Goal: Information Seeking & Learning: Learn about a topic

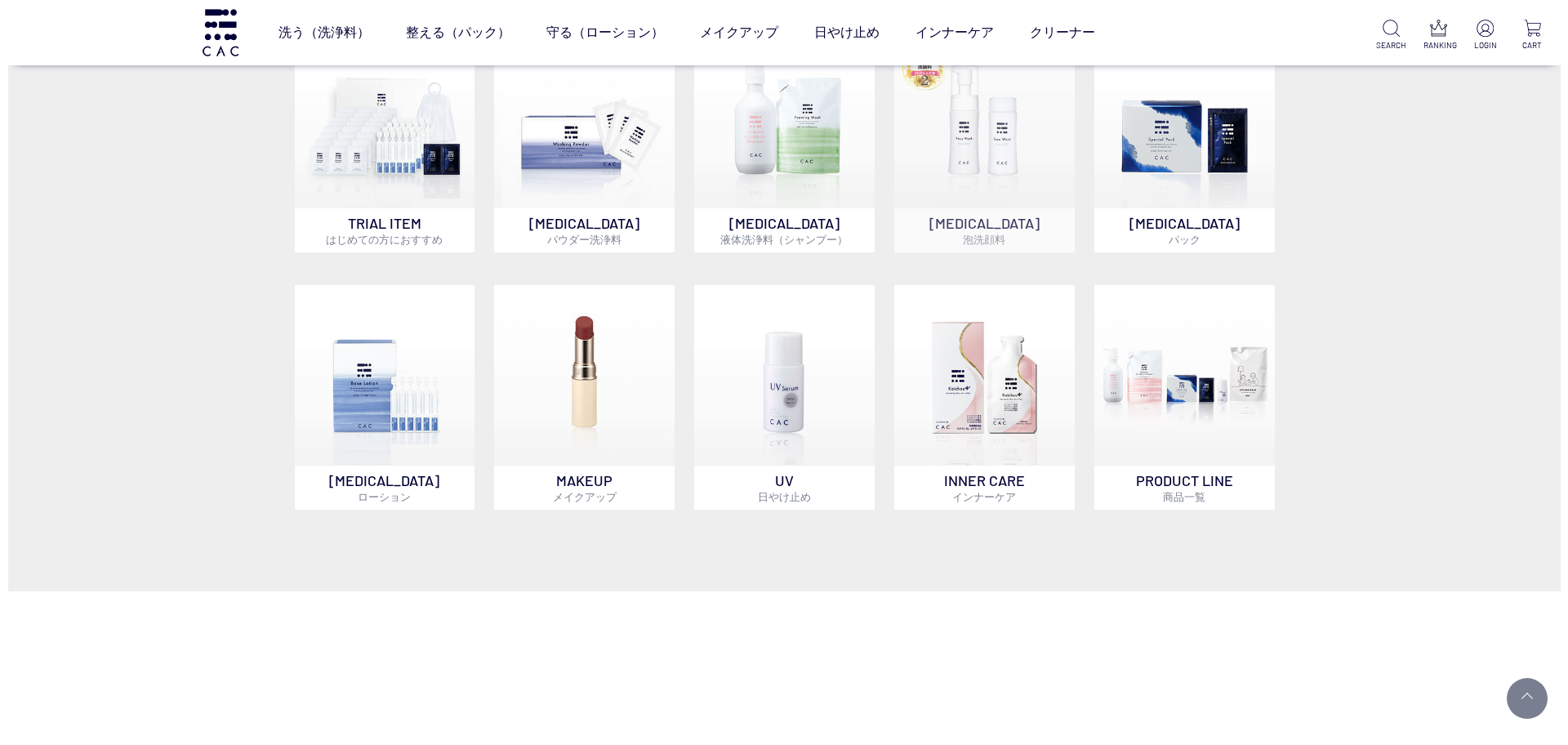
scroll to position [1122, 0]
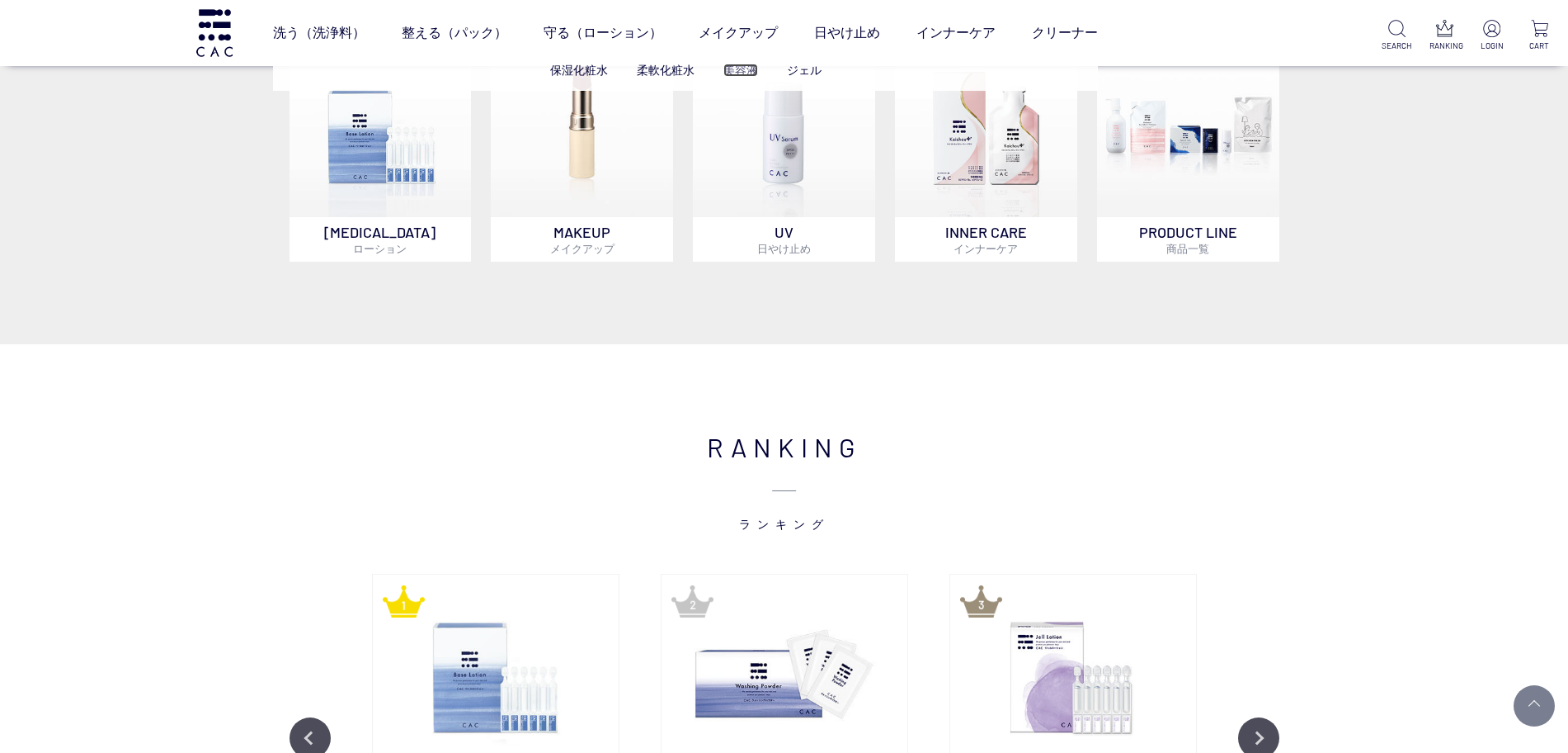
click at [746, 68] on link "美容液" at bounding box center [741, 70] width 35 height 13
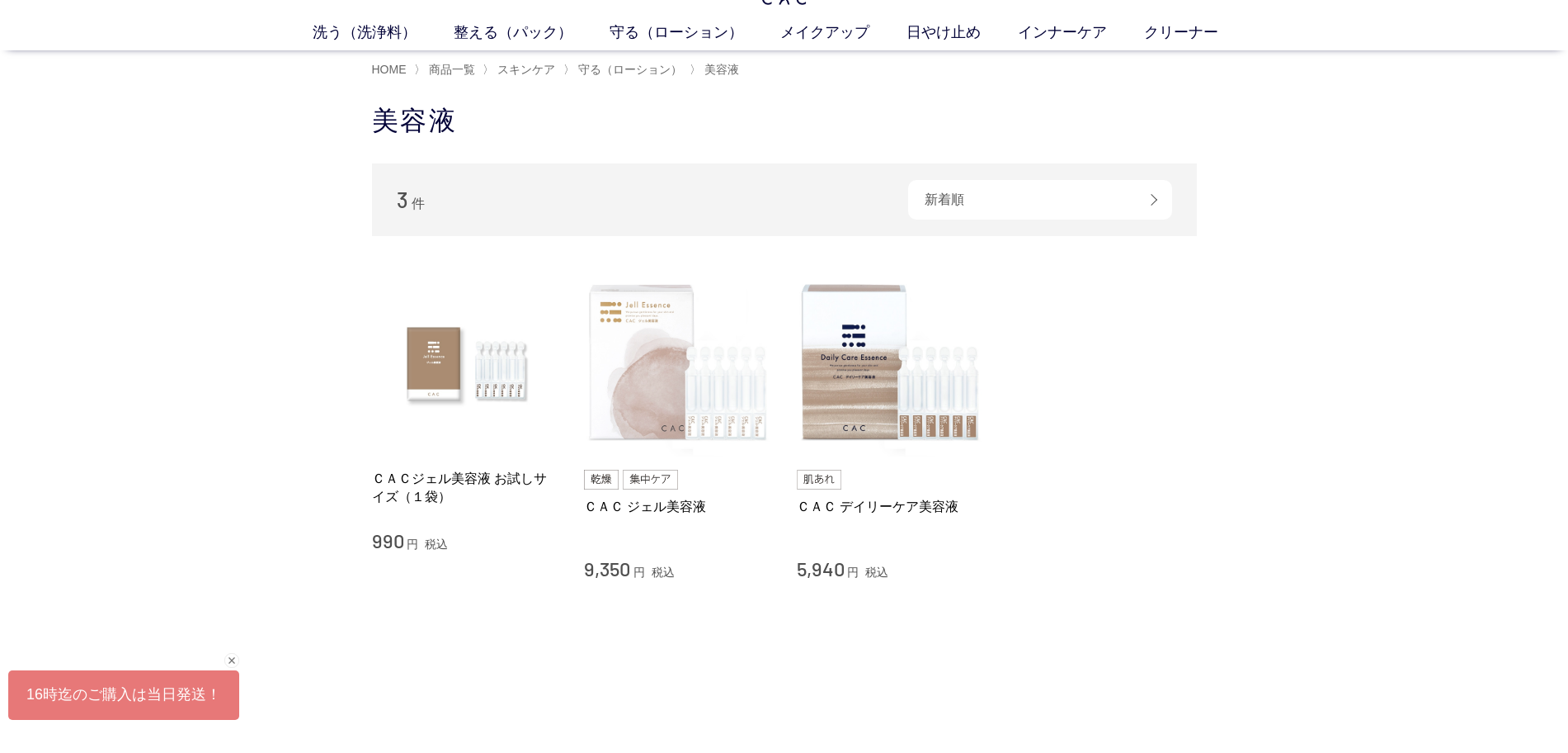
scroll to position [103, 0]
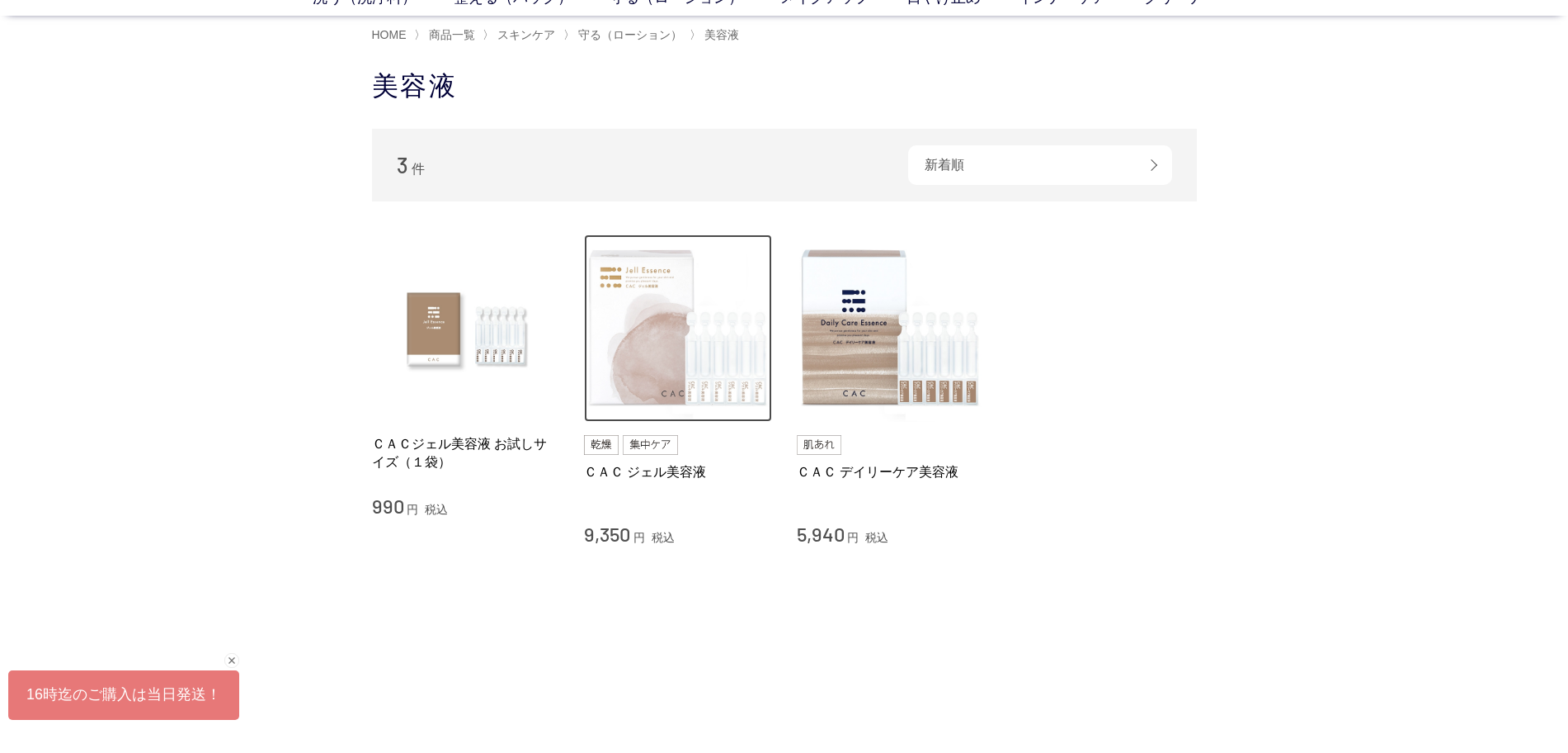
click at [649, 382] on img at bounding box center [677, 327] width 188 height 188
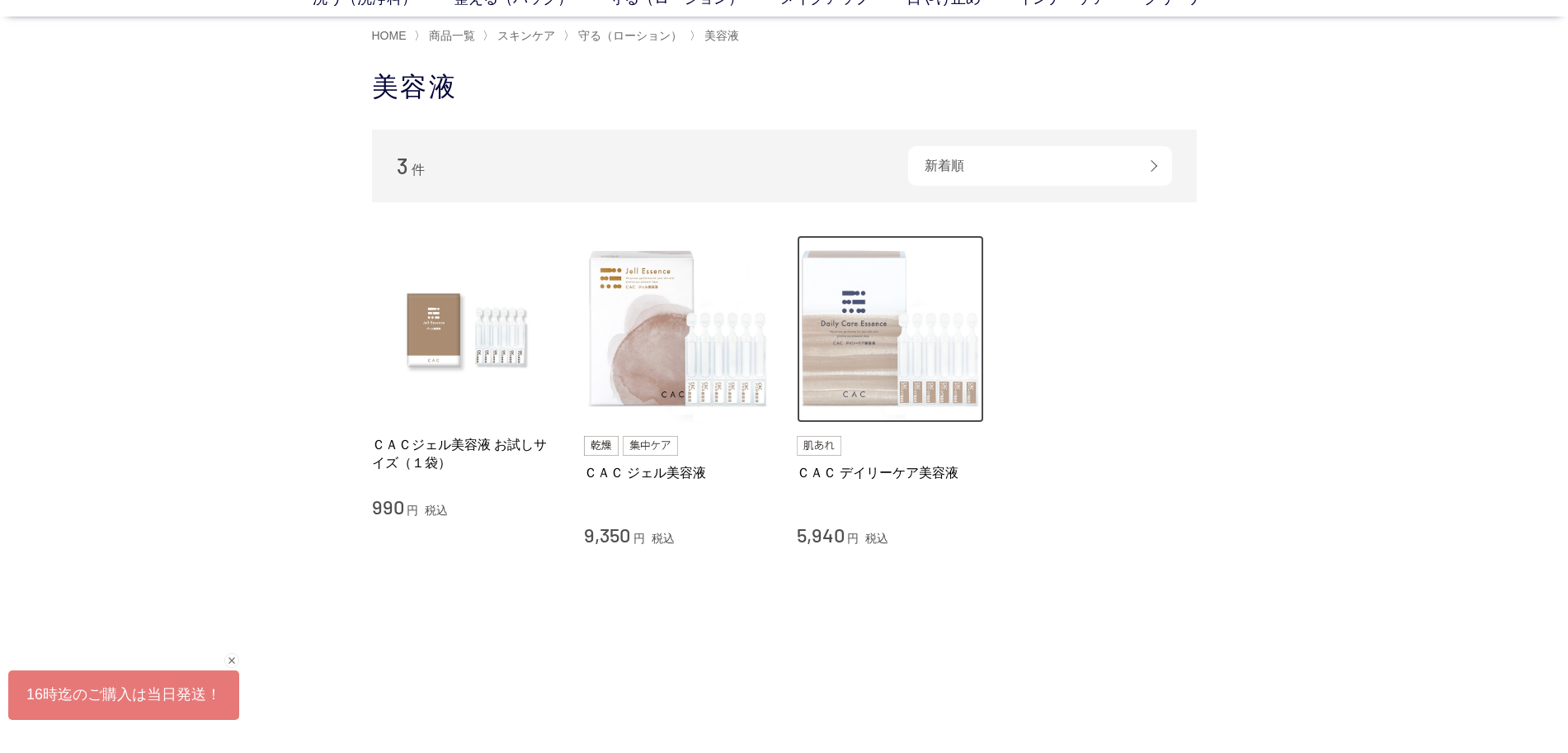
click at [874, 355] on img at bounding box center [891, 328] width 188 height 188
click at [854, 259] on img at bounding box center [891, 329] width 188 height 188
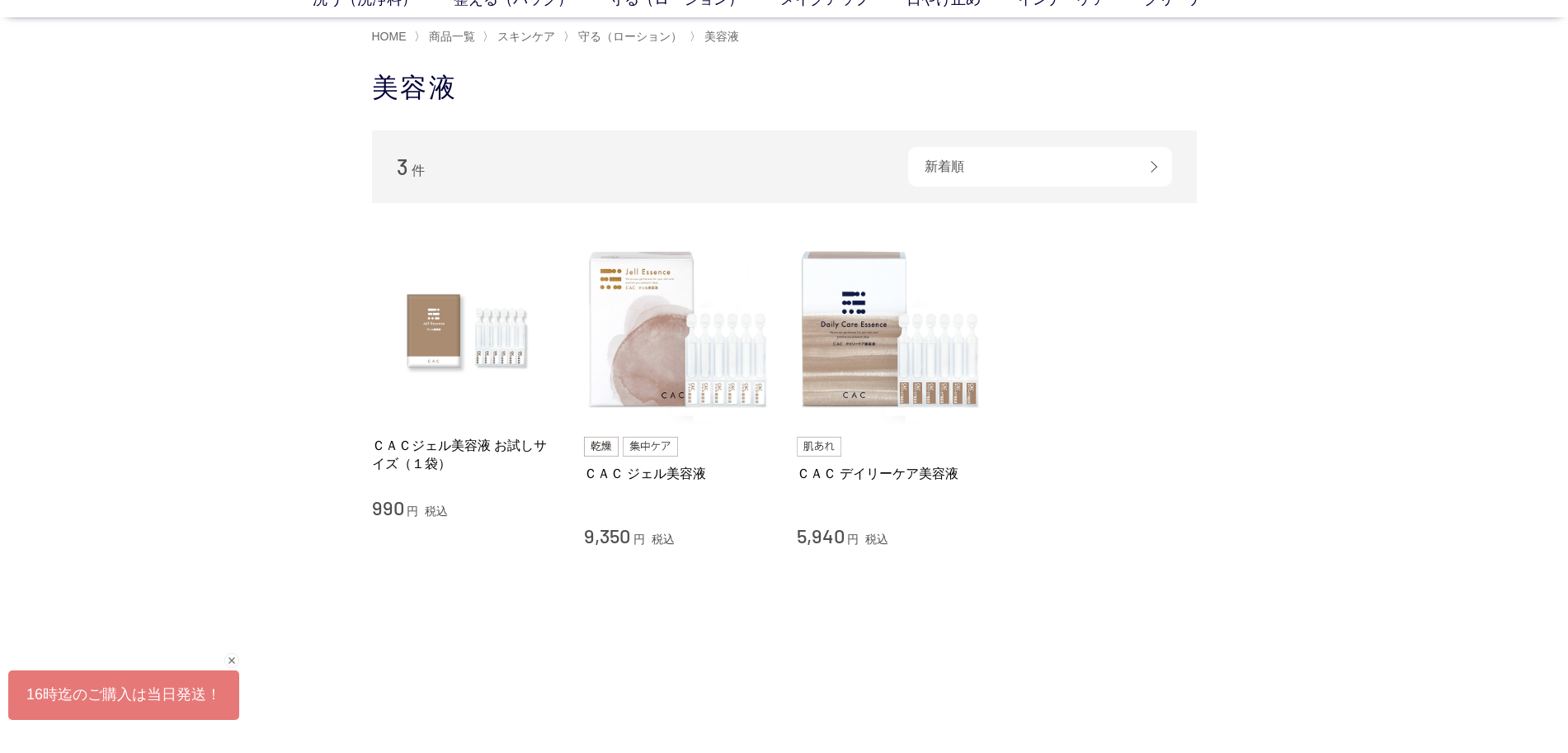
scroll to position [101, 0]
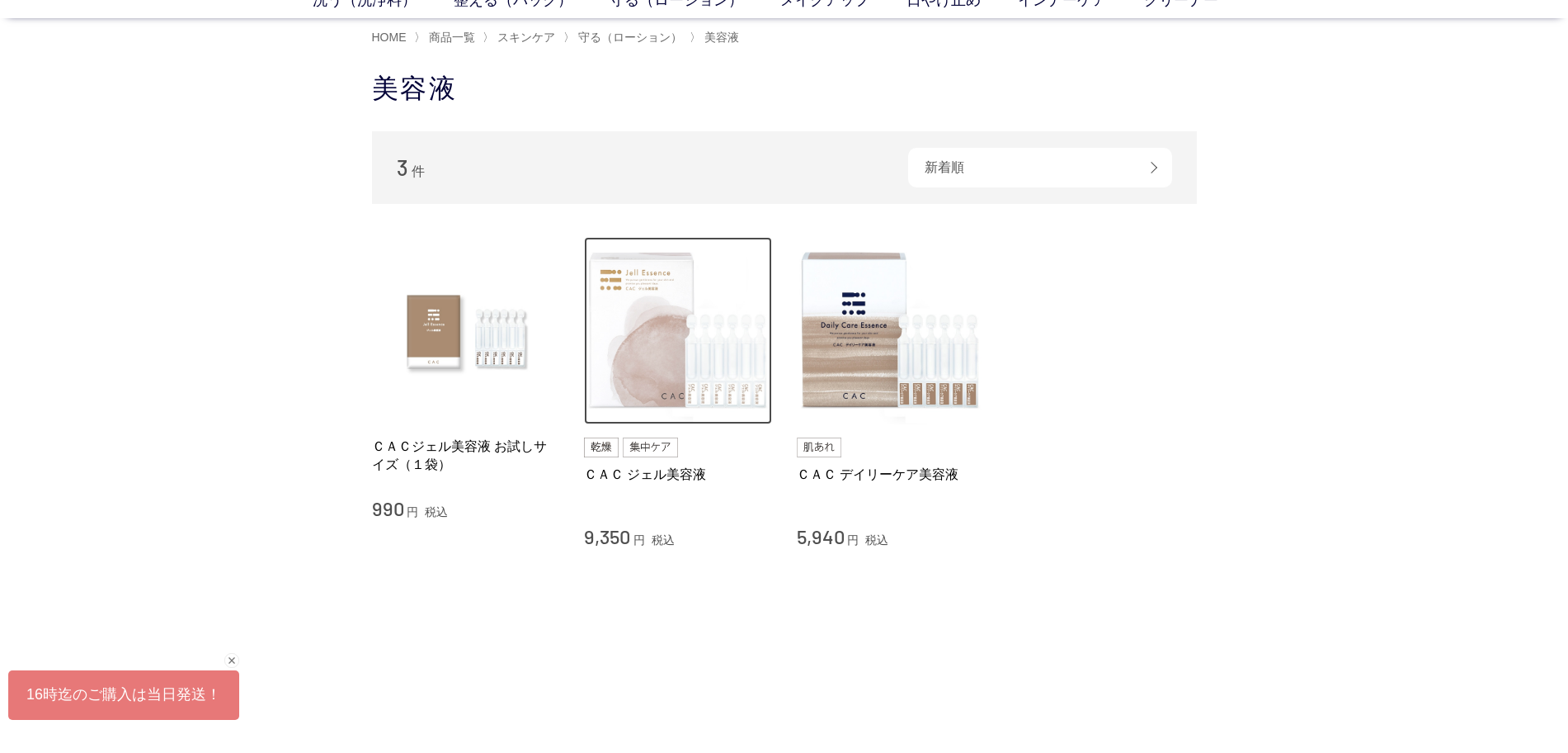
click at [695, 398] on img at bounding box center [677, 330] width 188 height 188
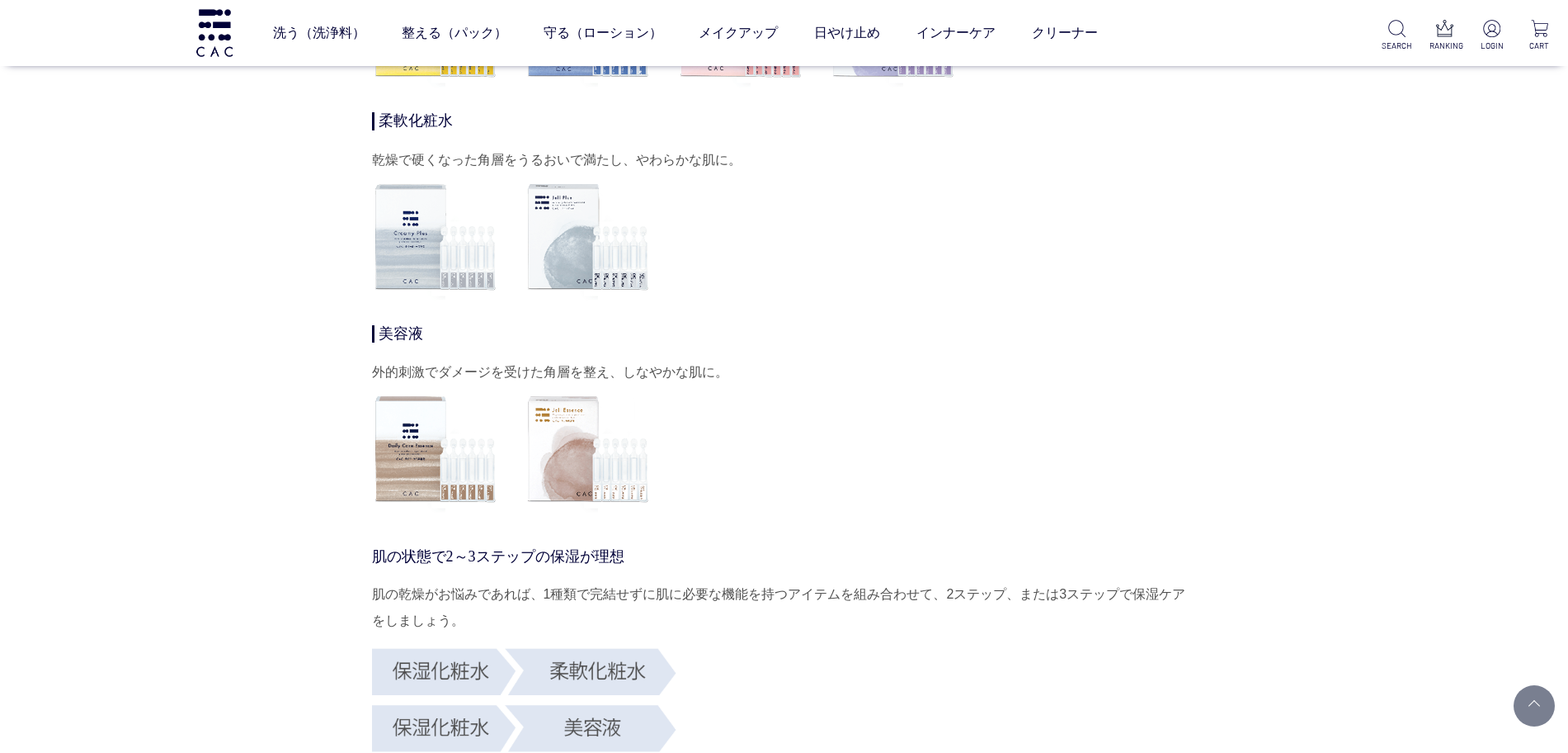
scroll to position [6086, 0]
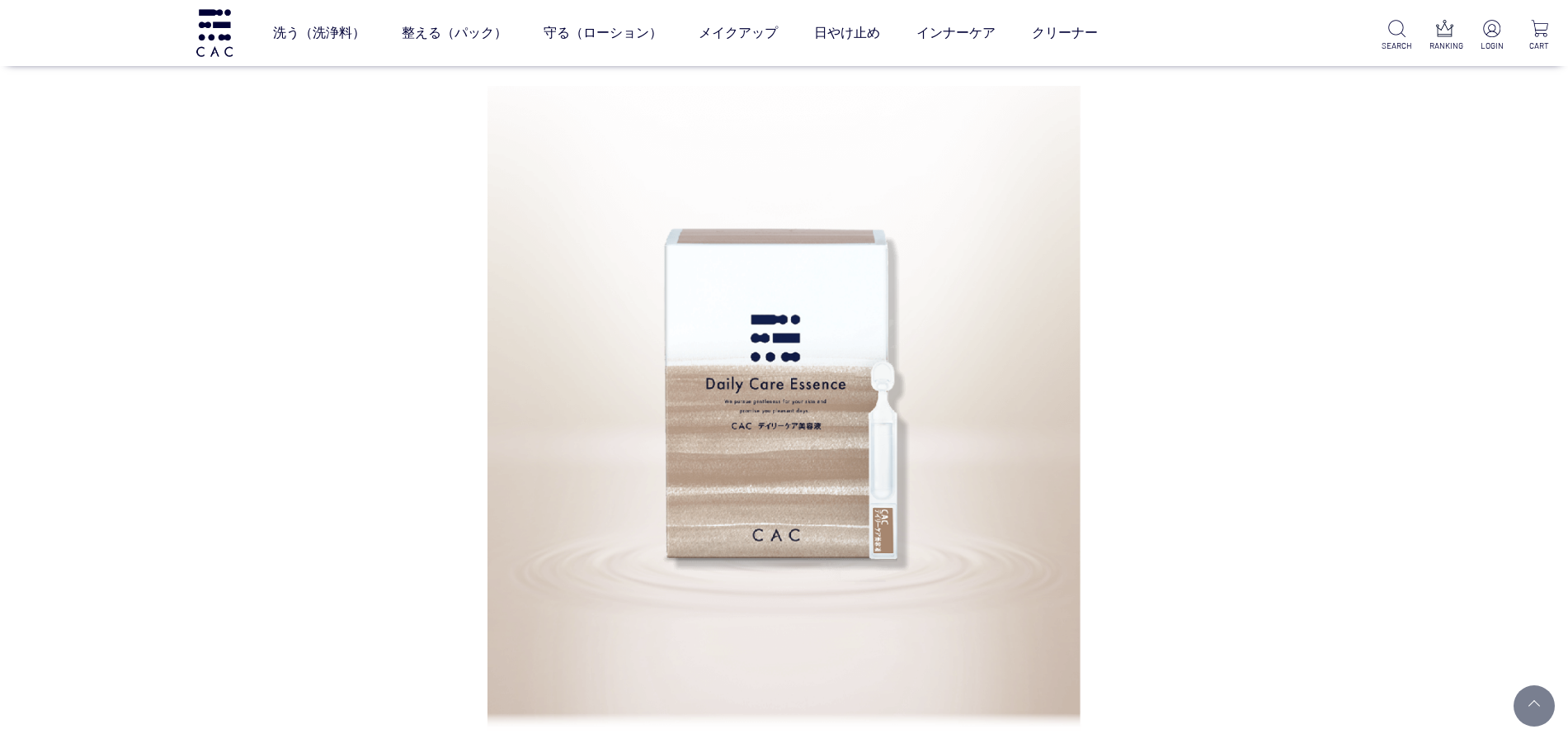
scroll to position [516, 0]
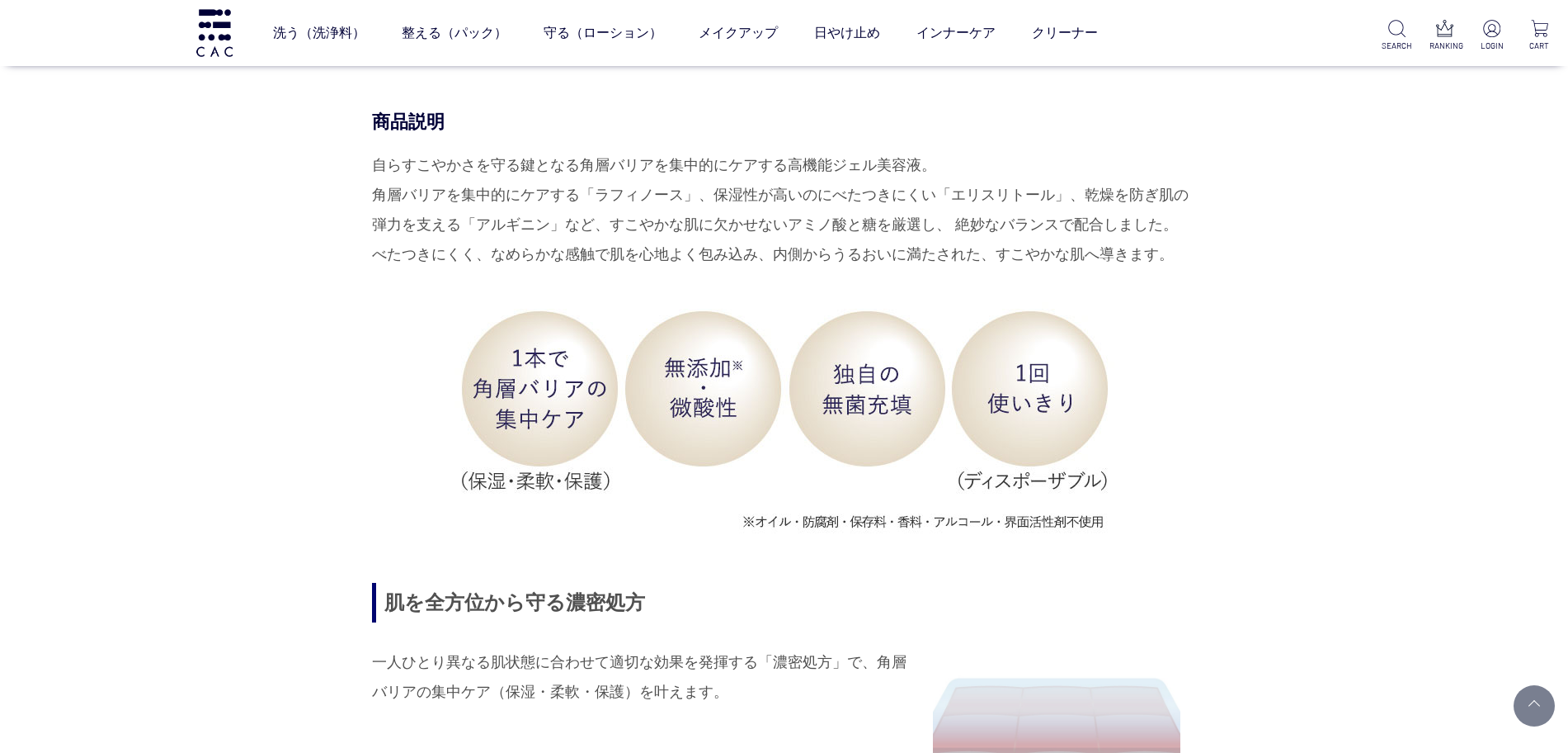
scroll to position [1753, 0]
